Goal: Task Accomplishment & Management: Use online tool/utility

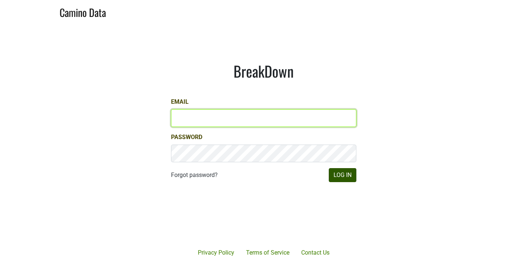
type input "[PERSON_NAME][EMAIL_ADDRESS][DOMAIN_NAME]"
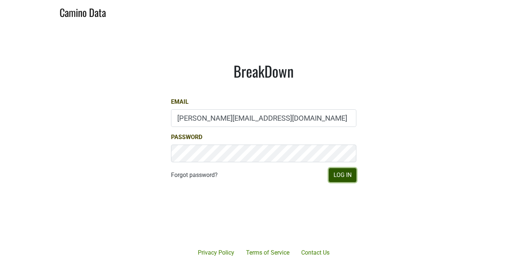
click at [342, 177] on button "Log In" at bounding box center [343, 175] width 28 height 14
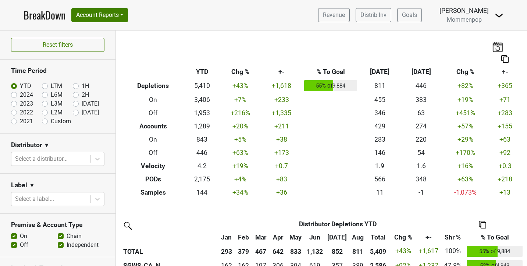
click at [82, 113] on label "Sep '25" at bounding box center [90, 112] width 17 height 9
click at [77, 113] on input "Sep '25" at bounding box center [87, 111] width 29 height 7
radio input "true"
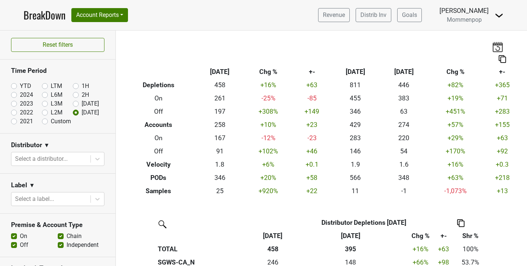
click at [502, 59] on img at bounding box center [502, 59] width 7 height 8
click at [494, 48] on div "Export to Excel" at bounding box center [502, 45] width 37 height 11
